Goal: Task Accomplishment & Management: Manage account settings

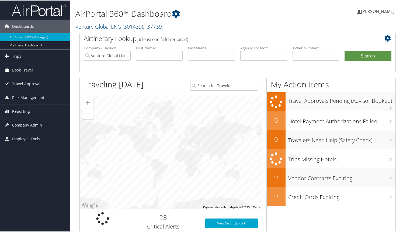
click at [19, 112] on span "Reporting" at bounding box center [21, 110] width 18 height 13
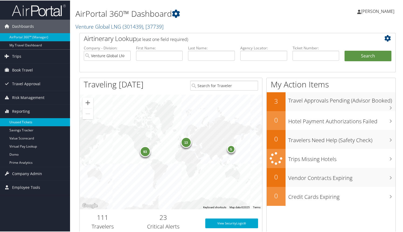
click at [21, 122] on link "Unused Tickets" at bounding box center [35, 121] width 70 height 8
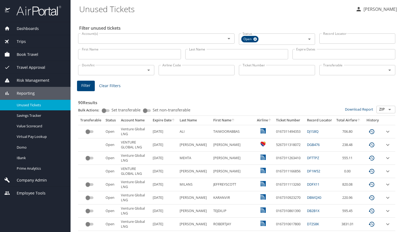
click at [194, 119] on th "Last Name" at bounding box center [195, 120] width 34 height 9
click at [193, 120] on th "Last Name" at bounding box center [195, 120] width 34 height 9
click at [170, 119] on th "Expire Date" at bounding box center [164, 120] width 27 height 9
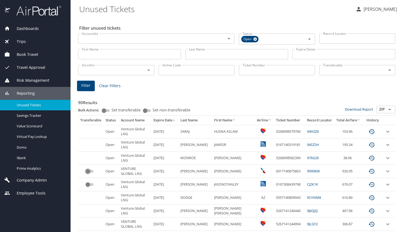
click at [89, 171] on input "custom pagination table" at bounding box center [87, 171] width 19 height 6
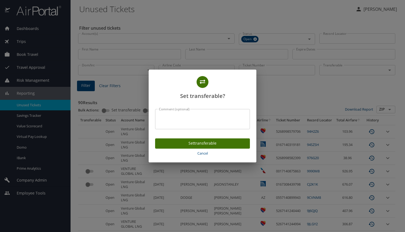
click at [192, 143] on span "Set transferable" at bounding box center [202, 143] width 86 height 7
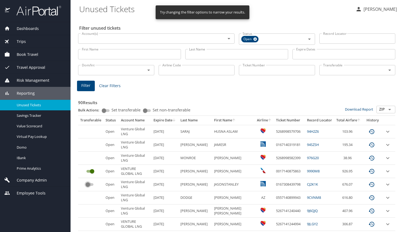
click at [87, 184] on input "custom pagination table" at bounding box center [87, 184] width 19 height 6
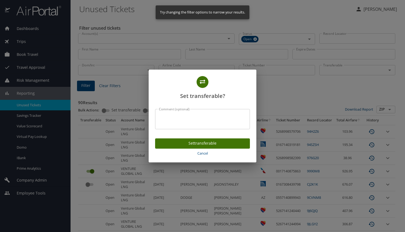
click at [192, 143] on span "Set transferable" at bounding box center [202, 143] width 86 height 7
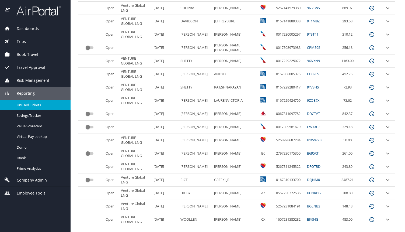
scroll to position [240, 0]
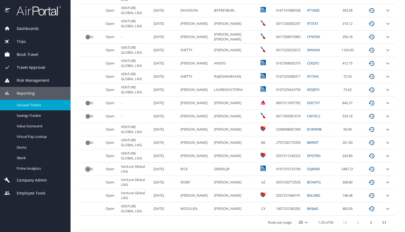
click at [89, 170] on input "custom pagination table" at bounding box center [87, 169] width 19 height 6
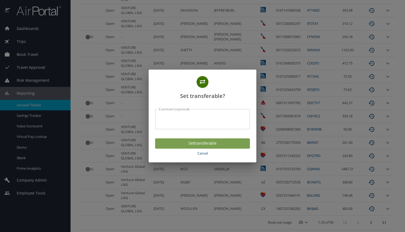
click at [181, 147] on button "Set transferable" at bounding box center [202, 143] width 95 height 11
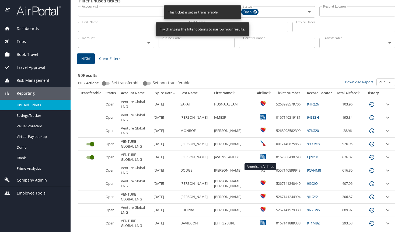
scroll to position [0, 0]
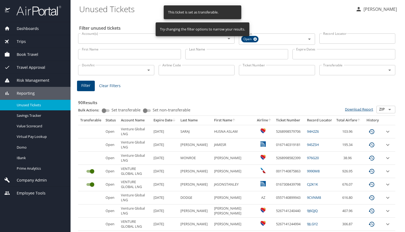
click at [365, 111] on link "Download Report" at bounding box center [359, 109] width 28 height 5
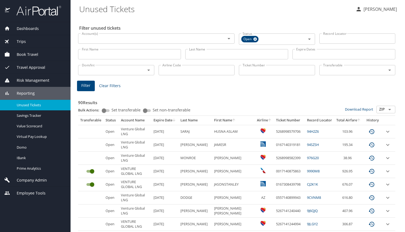
click at [25, 177] on span "Company Admin" at bounding box center [28, 180] width 37 height 6
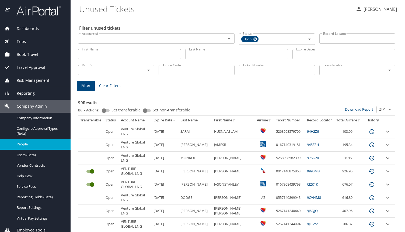
click at [34, 143] on span "People" at bounding box center [40, 143] width 47 height 5
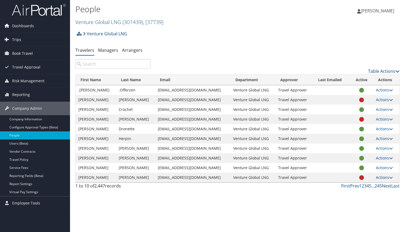
click at [380, 70] on link "Table Actions" at bounding box center [384, 71] width 32 height 6
click at [340, 79] on link "Download Report" at bounding box center [362, 79] width 71 height 9
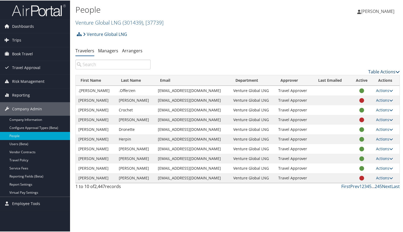
click at [373, 71] on link "Table Actions" at bounding box center [384, 71] width 32 height 6
click at [348, 80] on link "Download Report" at bounding box center [362, 79] width 71 height 9
click at [107, 63] on input "search" at bounding box center [112, 64] width 75 height 10
drag, startPoint x: 100, startPoint y: 64, endPoint x: 80, endPoint y: 62, distance: 19.5
click at [80, 62] on input "1" at bounding box center [112, 64] width 75 height 10
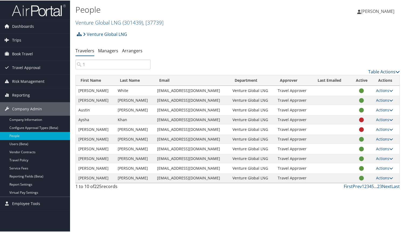
type input "1"
click at [114, 64] on input "1" at bounding box center [112, 64] width 75 height 10
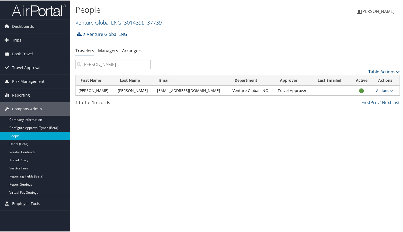
type input "raygoza"
click at [378, 89] on link "Actions" at bounding box center [384, 89] width 17 height 5
drag, startPoint x: 327, startPoint y: 116, endPoint x: 348, endPoint y: 104, distance: 23.8
click at [328, 116] on div "People Venture Global LNG ( 301439 ) , [ 37739 ] Venture Global LNG, [37739] Ta…" at bounding box center [237, 116] width 335 height 232
click at [359, 91] on icon at bounding box center [361, 90] width 5 height 0
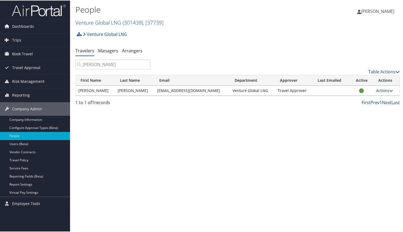
click at [380, 89] on link "Actions" at bounding box center [384, 89] width 17 height 5
click at [358, 99] on link "User Settings" at bounding box center [364, 97] width 50 height 9
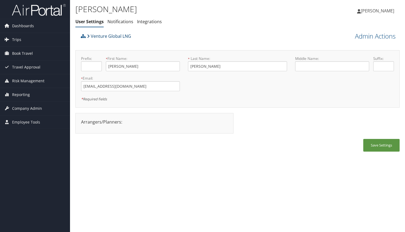
click at [87, 35] on icon at bounding box center [88, 36] width 3 height 4
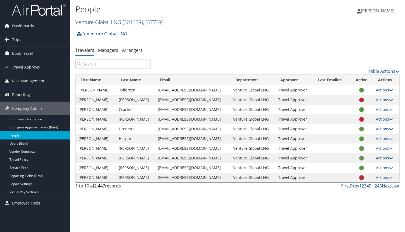
click at [359, 100] on icon at bounding box center [361, 100] width 5 height 0
click at [384, 100] on link "Actions" at bounding box center [384, 99] width 17 height 5
click at [390, 72] on link "Table Actions" at bounding box center [384, 71] width 32 height 6
click at [344, 50] on div at bounding box center [202, 116] width 405 height 232
click at [16, 93] on span "Reporting" at bounding box center [21, 94] width 18 height 13
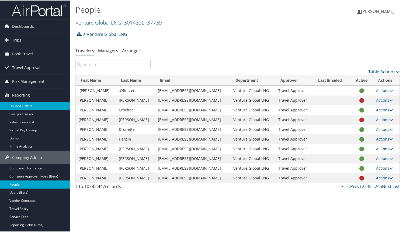
click at [19, 103] on link "Unused Tickets" at bounding box center [35, 105] width 70 height 8
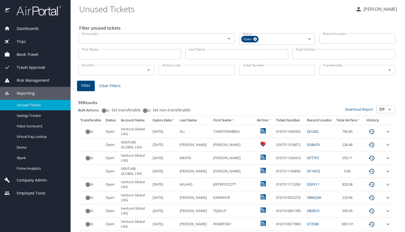
click at [90, 132] on input "custom pagination table" at bounding box center [87, 131] width 19 height 6
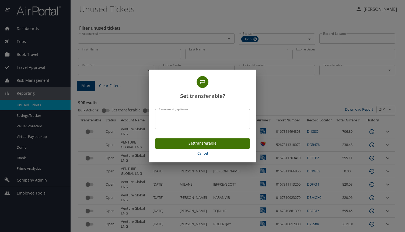
click at [183, 142] on span "Set transferable" at bounding box center [202, 143] width 86 height 7
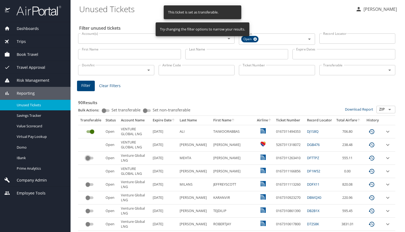
click at [88, 157] on input "custom pagination table" at bounding box center [87, 158] width 19 height 6
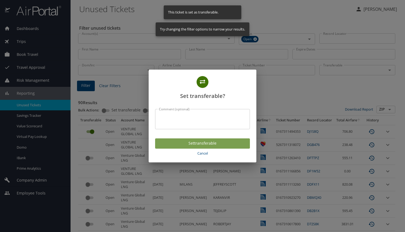
click at [181, 142] on span "Set transferable" at bounding box center [202, 143] width 86 height 7
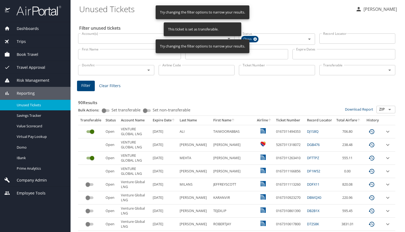
click at [88, 184] on input "custom pagination table" at bounding box center [87, 184] width 19 height 6
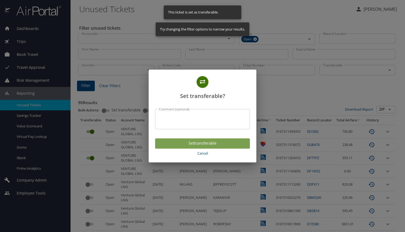
click at [181, 145] on span "Set transferable" at bounding box center [202, 143] width 86 height 7
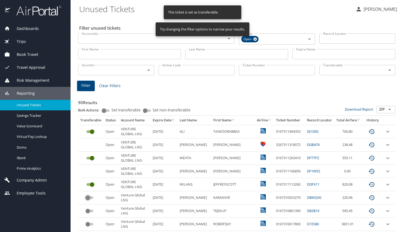
click at [86, 197] on input "custom pagination table" at bounding box center [87, 197] width 19 height 6
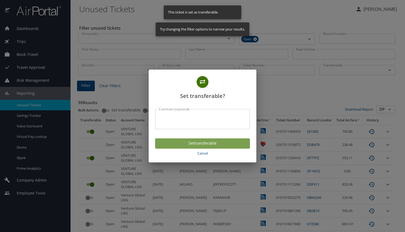
click at [181, 142] on span "Set transferable" at bounding box center [202, 143] width 86 height 7
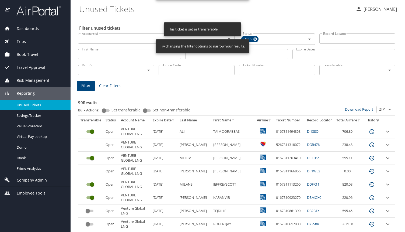
click at [87, 211] on input "custom pagination table" at bounding box center [87, 210] width 19 height 6
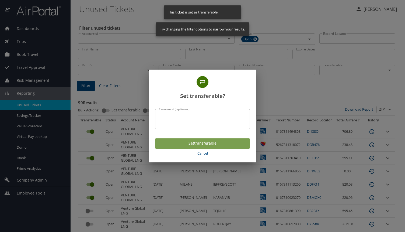
click at [180, 146] on span "Set transferable" at bounding box center [202, 143] width 86 height 7
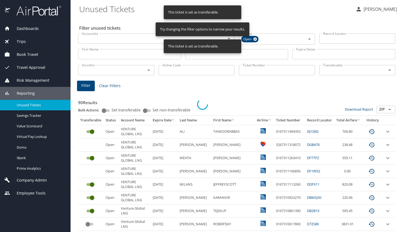
click at [86, 224] on div at bounding box center [202, 104] width 405 height 255
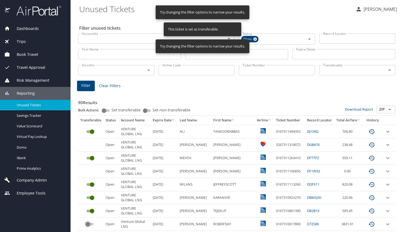
click at [86, 224] on input "custom pagination table" at bounding box center [87, 224] width 19 height 6
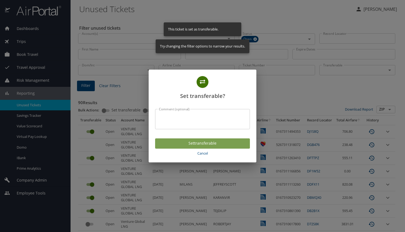
click at [174, 141] on span "Set transferable" at bounding box center [202, 143] width 86 height 7
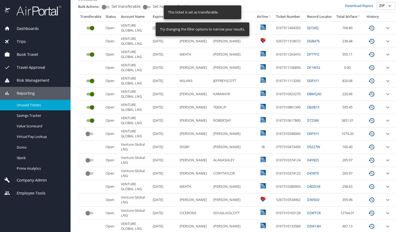
scroll to position [109, 0]
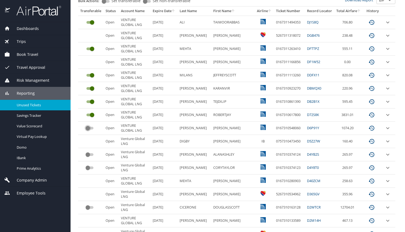
click at [89, 127] on input "custom pagination table" at bounding box center [87, 128] width 19 height 6
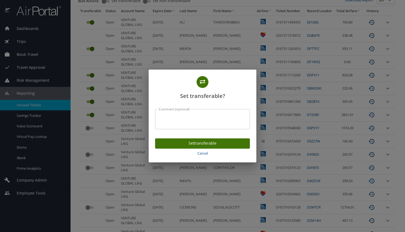
click at [206, 145] on span "Set transferable" at bounding box center [202, 143] width 86 height 7
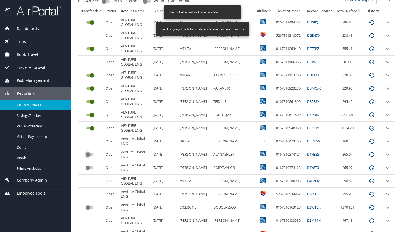
click at [88, 154] on input "custom pagination table" at bounding box center [87, 154] width 19 height 6
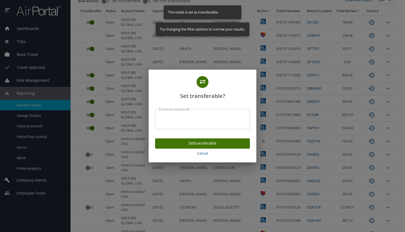
click at [192, 141] on span "Set transferable" at bounding box center [202, 143] width 86 height 7
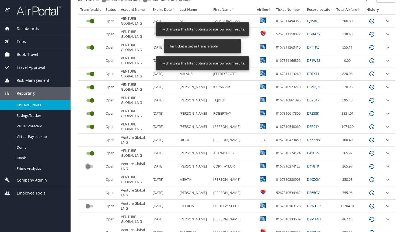
click at [88, 168] on input "custom pagination table" at bounding box center [87, 166] width 19 height 6
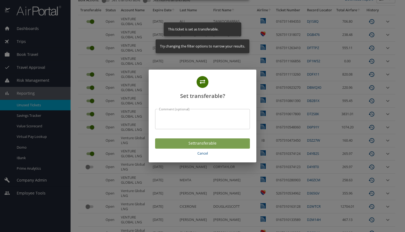
click at [182, 142] on span "Set transferable" at bounding box center [202, 143] width 86 height 7
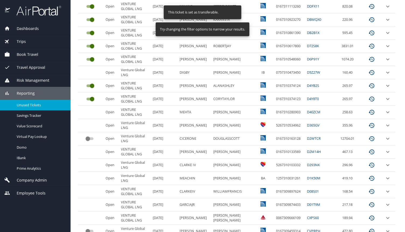
scroll to position [180, 0]
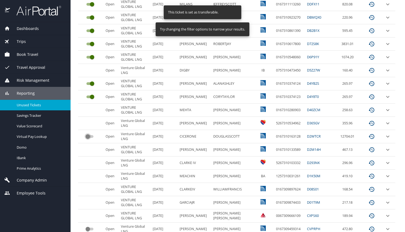
click at [89, 136] on input "custom pagination table" at bounding box center [87, 136] width 19 height 6
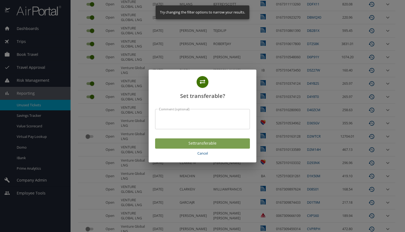
click at [207, 143] on span "Set transferable" at bounding box center [202, 143] width 86 height 7
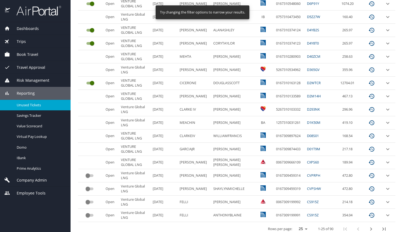
scroll to position [240, 0]
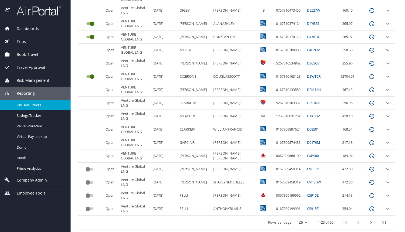
click at [89, 168] on input "custom pagination table" at bounding box center [87, 169] width 19 height 6
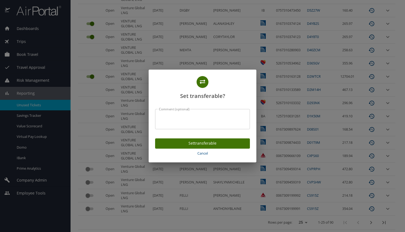
click at [189, 141] on span "Set transferable" at bounding box center [202, 143] width 86 height 7
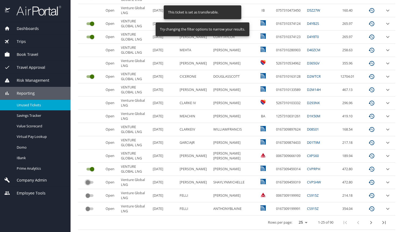
click at [89, 183] on input "custom pagination table" at bounding box center [87, 182] width 19 height 6
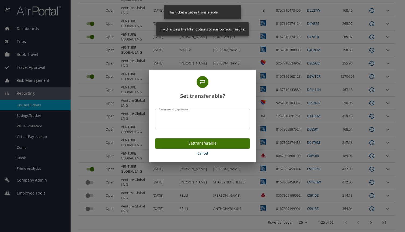
click at [187, 145] on span "Set transferable" at bounding box center [202, 143] width 86 height 7
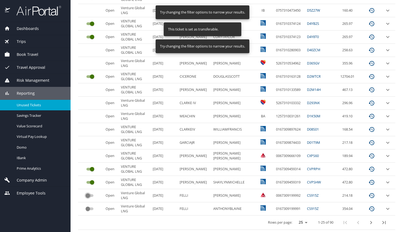
click at [88, 196] on input "custom pagination table" at bounding box center [87, 195] width 19 height 6
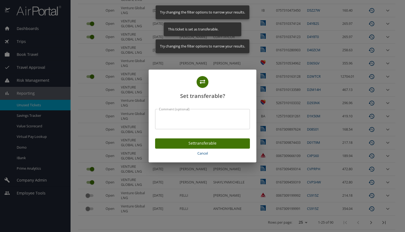
click at [202, 147] on button "Set transferable" at bounding box center [202, 143] width 95 height 11
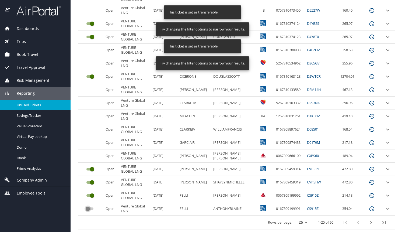
click at [88, 208] on input "custom pagination table" at bounding box center [87, 208] width 19 height 6
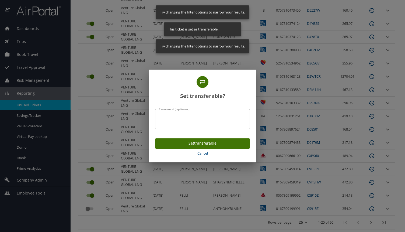
click at [174, 144] on span "Set transferable" at bounding box center [202, 143] width 86 height 7
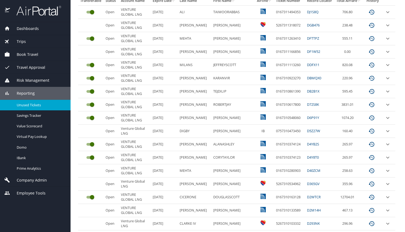
scroll to position [0, 0]
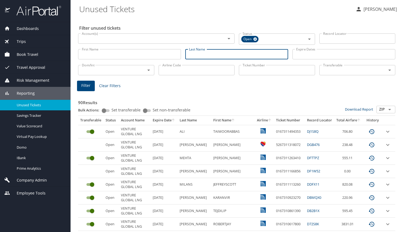
click at [224, 54] on input "Last Name" at bounding box center [236, 54] width 103 height 10
type input "dodge"
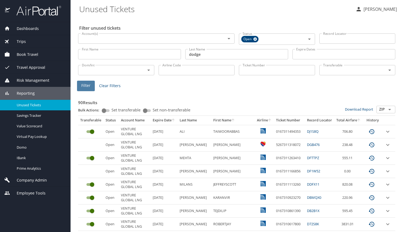
click at [87, 85] on span "Filter" at bounding box center [85, 85] width 9 height 7
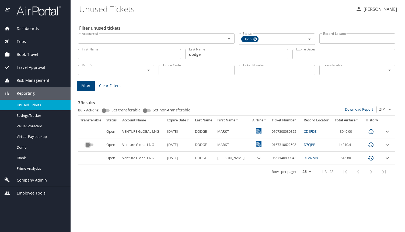
click at [88, 144] on input "custom pagination table" at bounding box center [87, 144] width 19 height 6
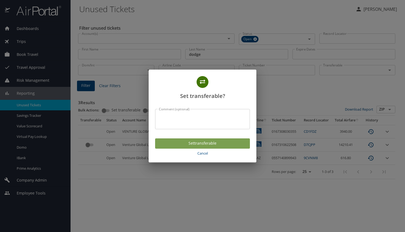
click at [186, 141] on span "Set transferable" at bounding box center [202, 143] width 86 height 7
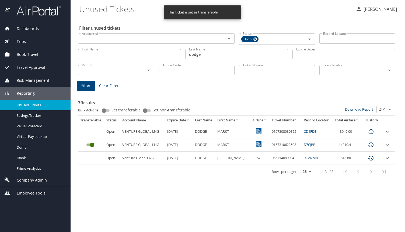
click at [308, 144] on link "D7CJPP" at bounding box center [310, 144] width 12 height 5
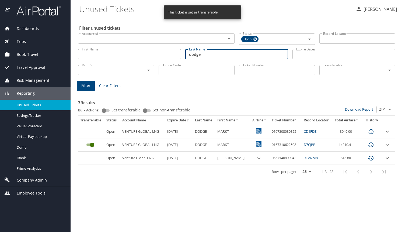
drag, startPoint x: 212, startPoint y: 57, endPoint x: 152, endPoint y: 51, distance: 60.6
click at [154, 53] on div "First Name First Name Last Name dodge Last Name Expire Dates Expire Dates" at bounding box center [237, 54] width 322 height 19
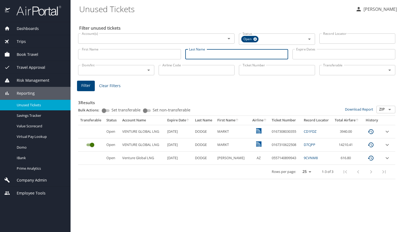
click at [86, 85] on span "Filter" at bounding box center [85, 85] width 9 height 7
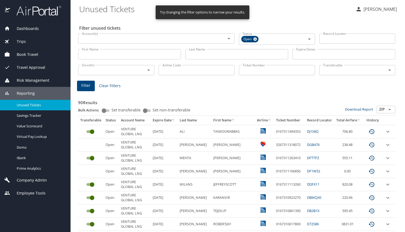
click at [356, 74] on div "Transferable" at bounding box center [358, 70] width 76 height 10
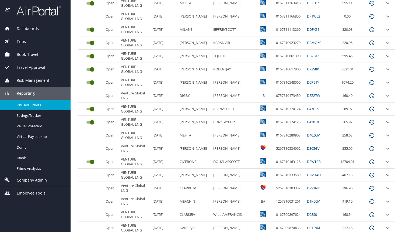
scroll to position [240, 0]
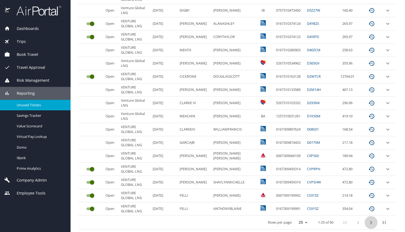
click at [372, 223] on icon "next page" at bounding box center [371, 222] width 6 height 6
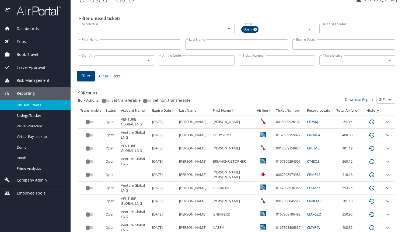
scroll to position [0, 0]
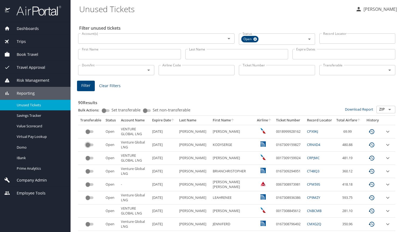
click at [88, 144] on input "custom pagination table" at bounding box center [87, 144] width 19 height 6
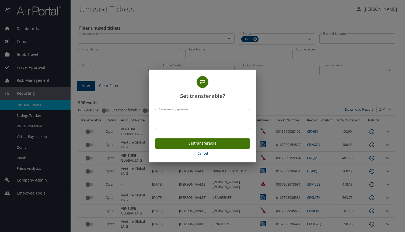
click at [196, 145] on span "Set transferable" at bounding box center [202, 143] width 86 height 7
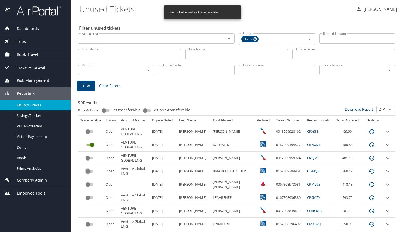
click at [89, 171] on input "custom pagination table" at bounding box center [87, 171] width 19 height 6
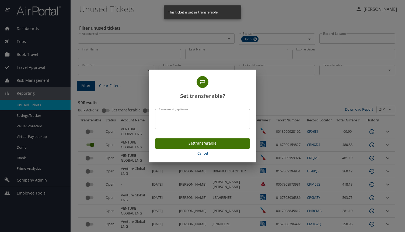
click at [181, 144] on span "Set transferable" at bounding box center [202, 143] width 86 height 7
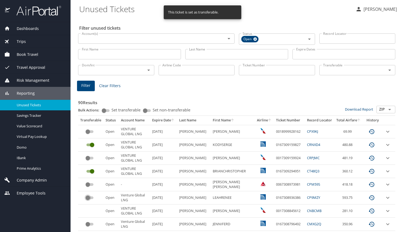
click at [88, 198] on input "custom pagination table" at bounding box center [87, 197] width 19 height 6
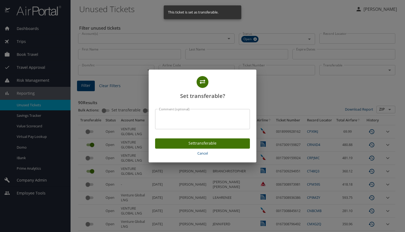
click at [183, 143] on span "Set transferable" at bounding box center [202, 143] width 86 height 7
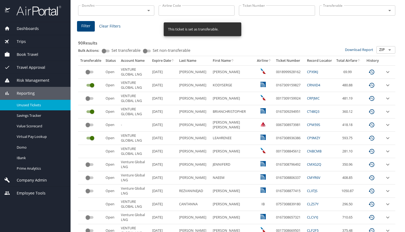
scroll to position [64, 0]
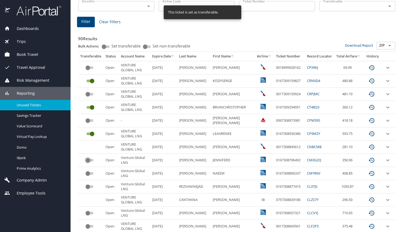
click at [88, 160] on input "custom pagination table" at bounding box center [87, 160] width 19 height 6
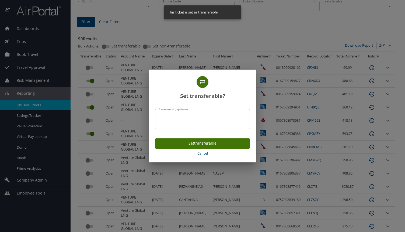
click at [190, 145] on span "Set transferable" at bounding box center [202, 143] width 86 height 7
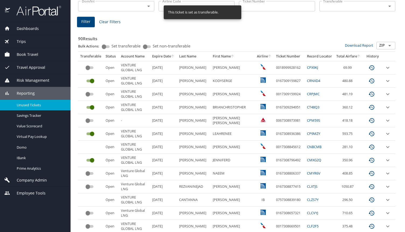
click at [88, 173] on input "custom pagination table" at bounding box center [87, 173] width 19 height 6
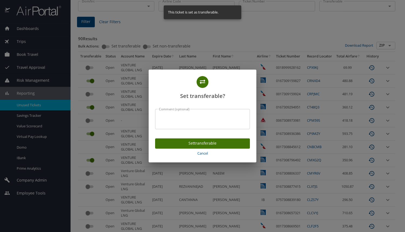
click at [165, 140] on span "Set transferable" at bounding box center [202, 143] width 86 height 7
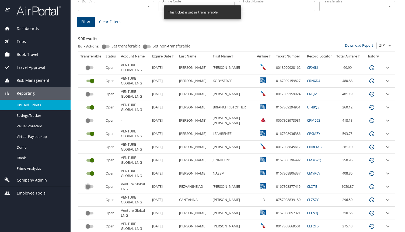
click at [88, 186] on input "custom pagination table" at bounding box center [87, 186] width 19 height 6
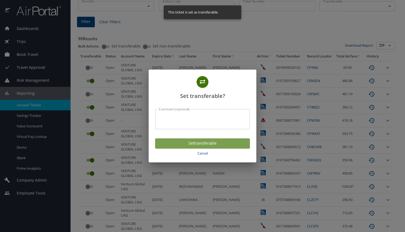
click at [198, 144] on span "Set transferable" at bounding box center [202, 143] width 86 height 7
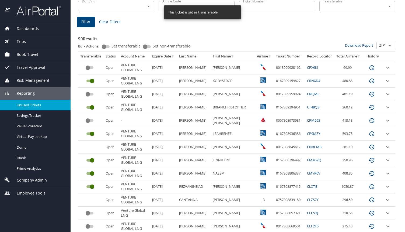
click at [88, 212] on input "custom pagination table" at bounding box center [87, 213] width 19 height 6
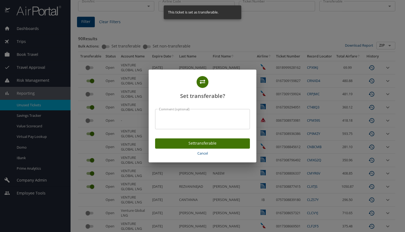
click at [189, 145] on span "Set transferable" at bounding box center [202, 143] width 86 height 7
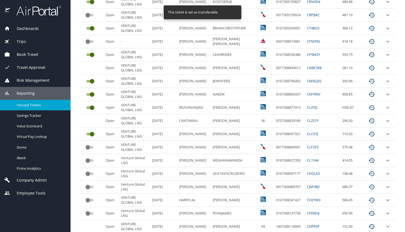
scroll to position [151, 0]
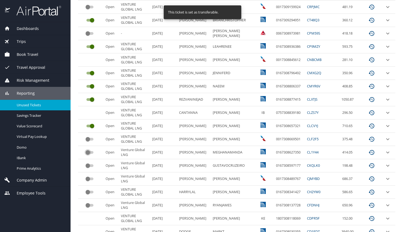
click at [87, 151] on input "custom pagination table" at bounding box center [87, 152] width 19 height 6
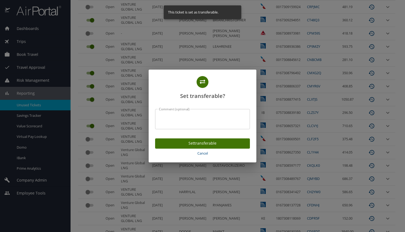
click at [182, 142] on span "Set transferable" at bounding box center [202, 143] width 86 height 7
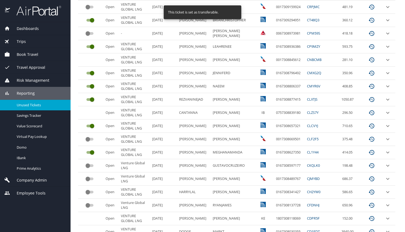
click at [87, 165] on input "custom pagination table" at bounding box center [87, 165] width 19 height 6
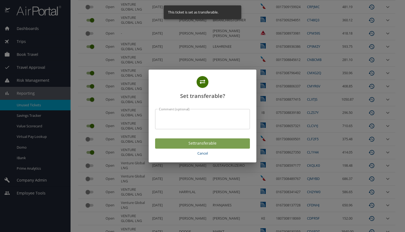
click at [187, 141] on span "Set transferable" at bounding box center [202, 143] width 86 height 7
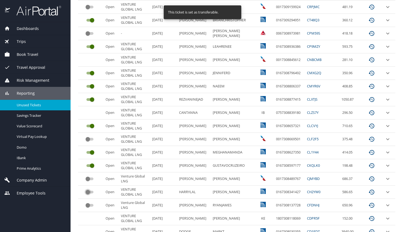
click at [88, 191] on input "custom pagination table" at bounding box center [87, 192] width 19 height 6
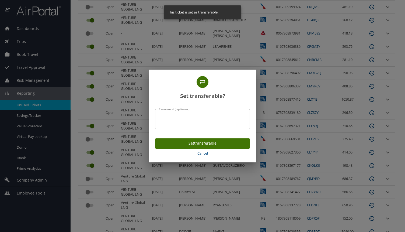
click at [193, 144] on span "Set transferable" at bounding box center [202, 143] width 86 height 7
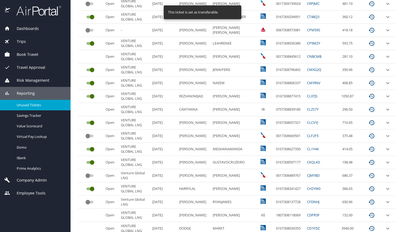
scroll to position [155, 0]
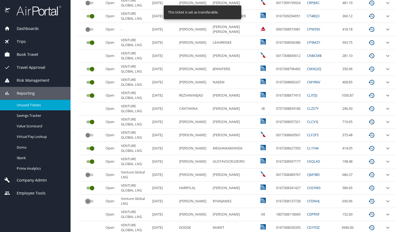
click at [88, 202] on input "custom pagination table" at bounding box center [87, 201] width 19 height 6
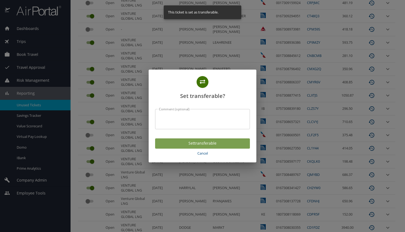
click at [197, 145] on span "Set transferable" at bounding box center [202, 143] width 86 height 7
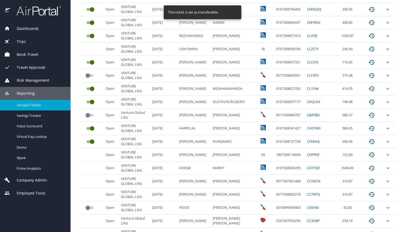
scroll to position [240, 0]
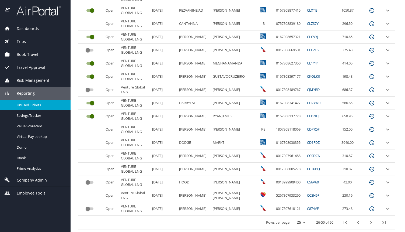
click at [372, 221] on icon "next page" at bounding box center [371, 222] width 6 height 6
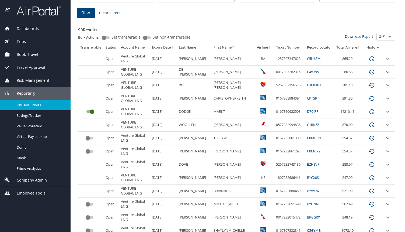
scroll to position [80, 0]
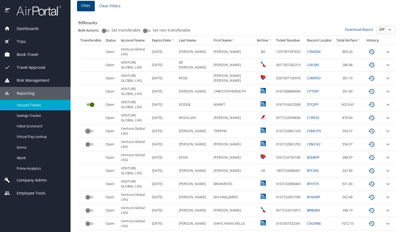
click at [89, 130] on input "custom pagination table" at bounding box center [87, 131] width 19 height 6
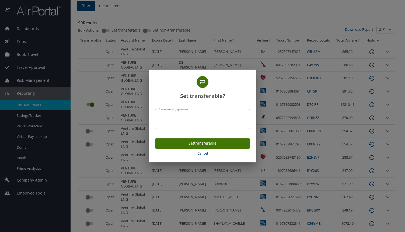
click at [193, 140] on span "Set transferable" at bounding box center [202, 143] width 86 height 7
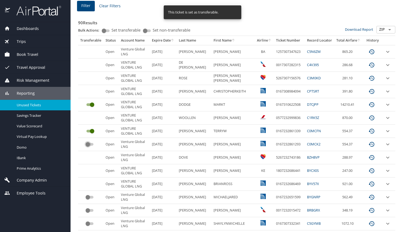
click at [88, 144] on input "custom pagination table" at bounding box center [87, 144] width 19 height 6
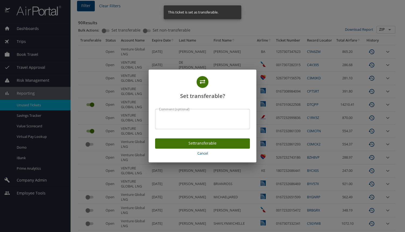
click at [183, 138] on button "Set transferable" at bounding box center [202, 143] width 95 height 11
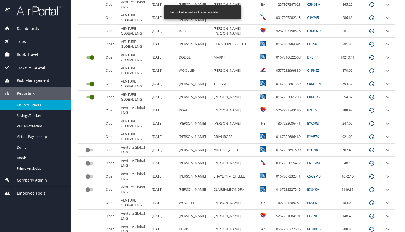
scroll to position [128, 0]
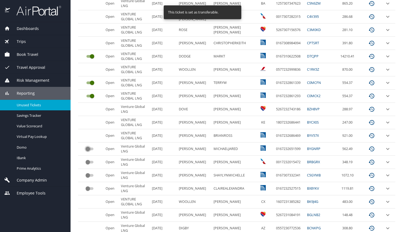
click at [88, 149] on input "custom pagination table" at bounding box center [87, 148] width 19 height 6
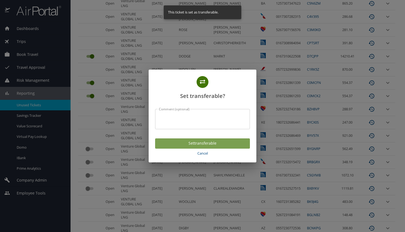
click at [218, 143] on span "Set transferable" at bounding box center [202, 143] width 86 height 7
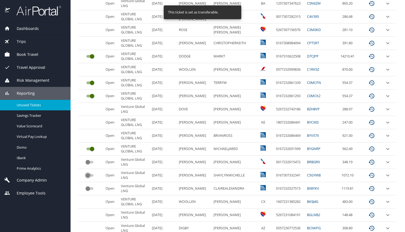
click at [88, 174] on input "custom pagination table" at bounding box center [87, 175] width 19 height 6
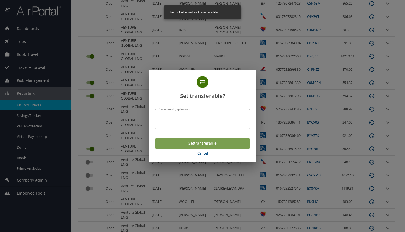
click at [187, 142] on span "Set transferable" at bounding box center [202, 143] width 86 height 7
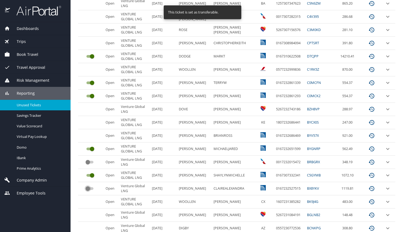
click at [88, 188] on input "custom pagination table" at bounding box center [87, 188] width 19 height 6
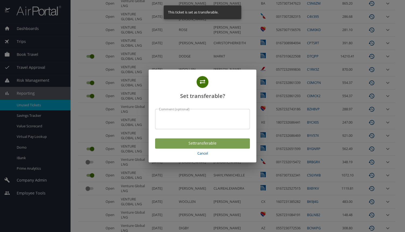
click at [178, 144] on span "Set transferable" at bounding box center [202, 143] width 86 height 7
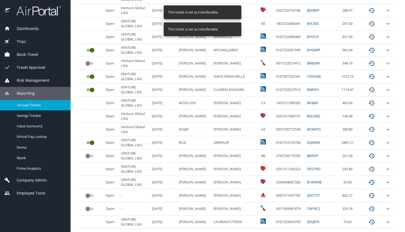
scroll to position [240, 0]
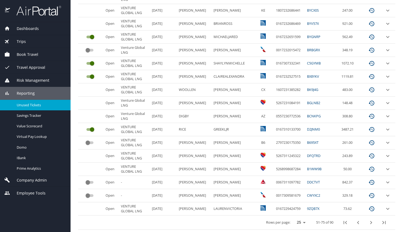
click at [373, 222] on icon "next page" at bounding box center [371, 222] width 6 height 6
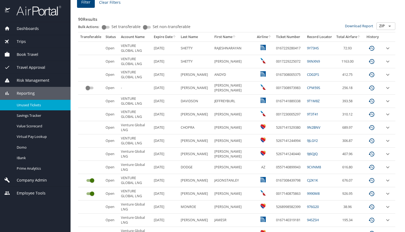
scroll to position [108, 0]
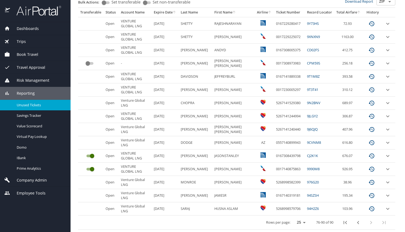
click at [313, 63] on link "CPM59S" at bounding box center [313, 63] width 13 height 5
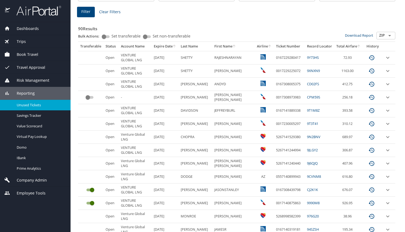
scroll to position [73, 0]
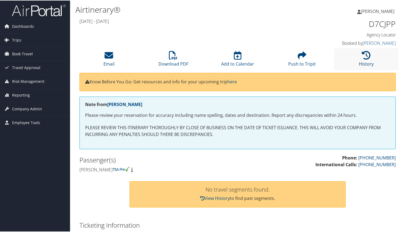
click at [364, 54] on icon at bounding box center [366, 54] width 9 height 9
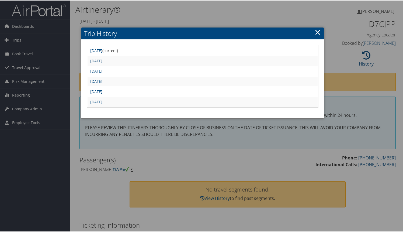
click at [102, 59] on link "[DATE]" at bounding box center [96, 60] width 12 height 5
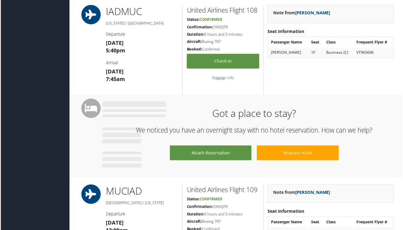
scroll to position [194, 1]
